Goal: Find specific page/section: Find specific page/section

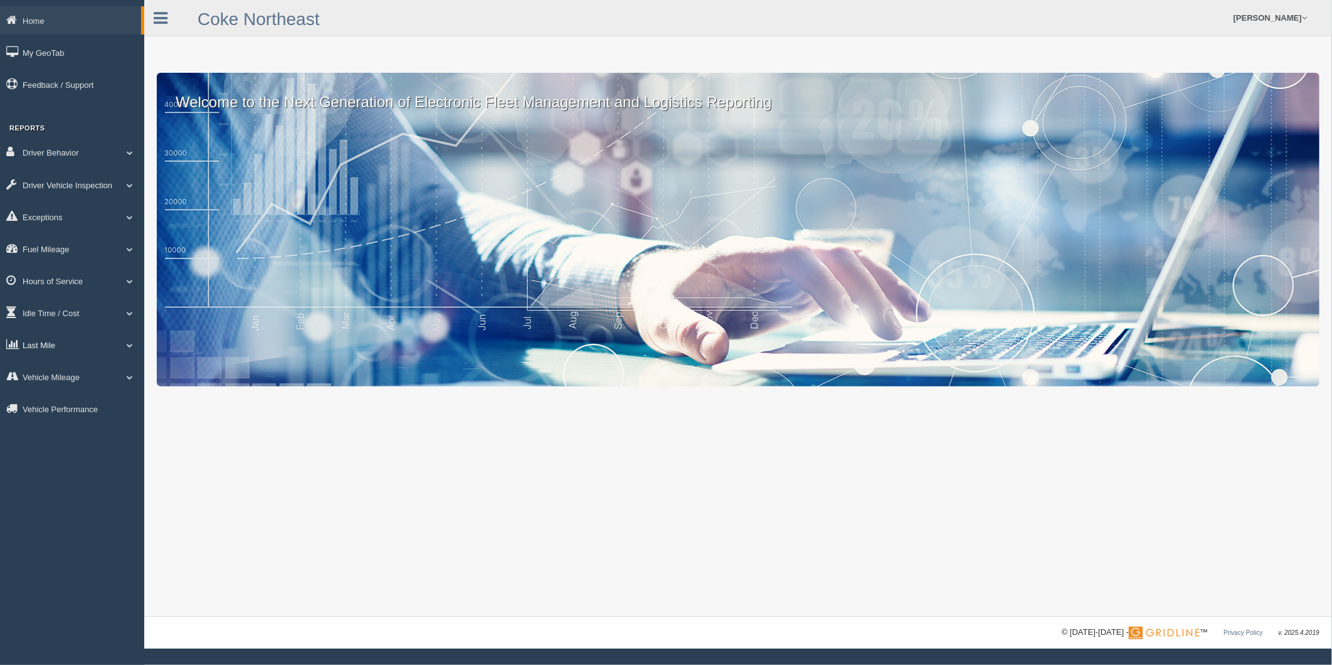
click at [61, 354] on link "Last Mile" at bounding box center [72, 345] width 144 height 28
click at [71, 385] on link "Planned Vs Actual" at bounding box center [82, 374] width 119 height 23
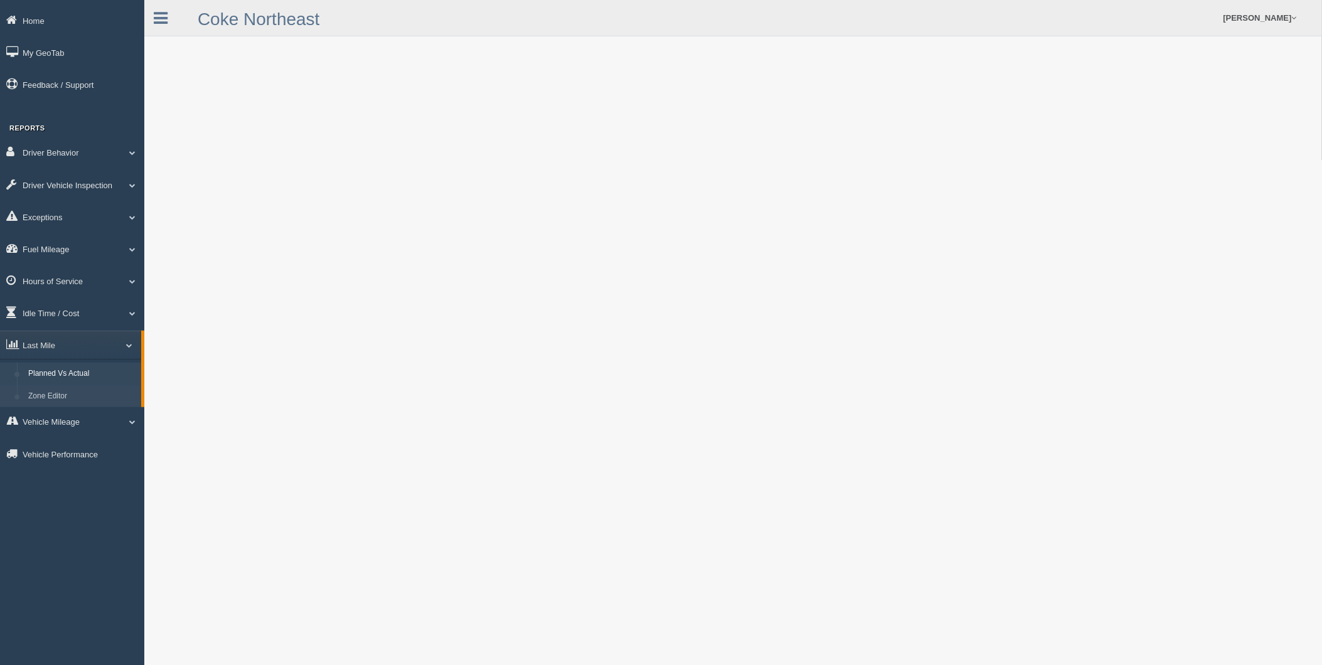
click at [61, 403] on link "Zone Editor" at bounding box center [82, 396] width 119 height 23
click at [61, 385] on link "Planned Vs Actual" at bounding box center [82, 374] width 119 height 23
